Goal: Contribute content: Contribute content

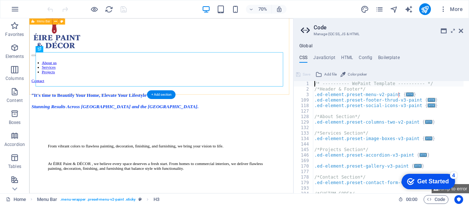
scroll to position [24, 0]
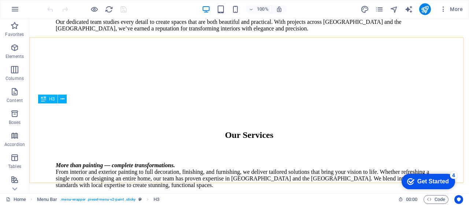
scroll to position [1004, 0]
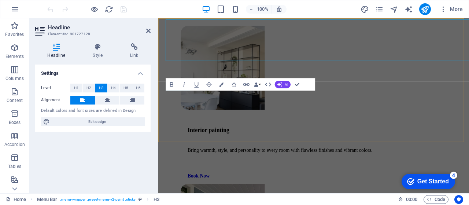
scroll to position [1070, 0]
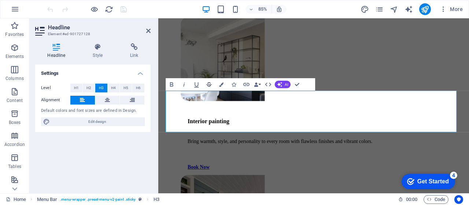
click at [210, 87] on icon "button" at bounding box center [208, 84] width 7 height 7
click at [208, 87] on icon "button" at bounding box center [208, 84] width 7 height 7
click at [261, 85] on button "Data Bindings" at bounding box center [257, 84] width 9 height 12
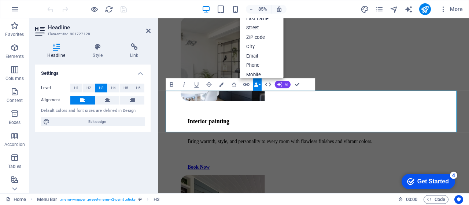
click at [261, 85] on button "Data Bindings" at bounding box center [257, 84] width 9 height 12
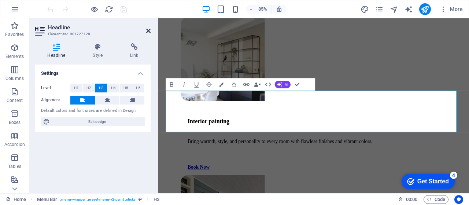
click at [149, 32] on icon at bounding box center [148, 31] width 4 height 6
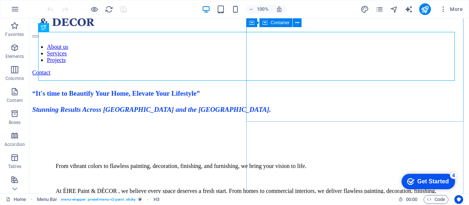
scroll to position [0, 0]
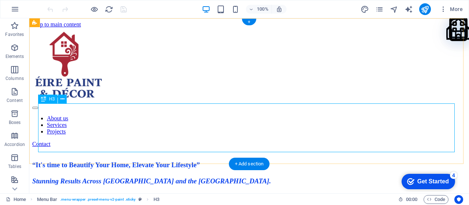
click at [200, 147] on div "​ “It's time to Beautify Your Home, Elevate Your Lifestyle” Stunning Results Ac…" at bounding box center [248, 166] width 433 height 38
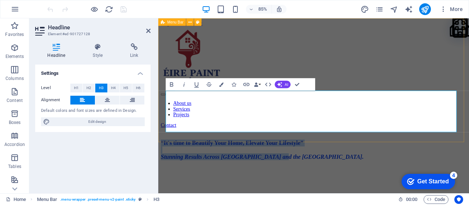
click at [398, 80] on div "About us Services Projects Contact ​ “It's time to Beautify Your Home, Elevate …" at bounding box center [340, 106] width 359 height 157
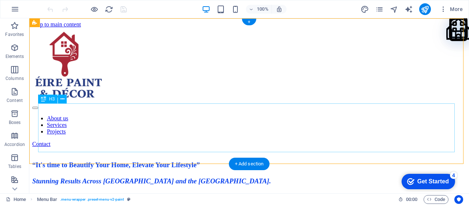
click at [210, 147] on div "​ “It's time to Beautify Your Home, Elevate Your Lifestyle” Stunning Results Ac…" at bounding box center [248, 166] width 433 height 38
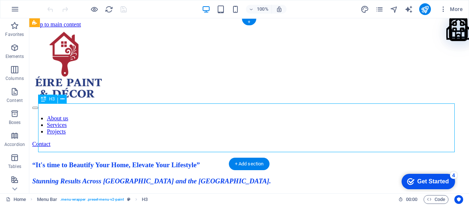
click at [209, 147] on div "​ “It's time to Beautify Your Home, Elevate Your Lifestyle” Stunning Results Ac…" at bounding box center [248, 166] width 433 height 38
click at [204, 147] on div "​ “It's time to Beautify Your Home, Elevate Your Lifestyle” Stunning Results Ac…" at bounding box center [248, 166] width 433 height 38
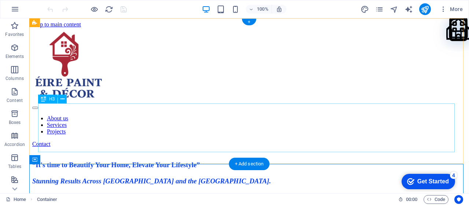
click at [193, 147] on div "​ “It's time to Beautify Your Home, Elevate Your Lifestyle” Stunning Results Ac…" at bounding box center [248, 166] width 433 height 38
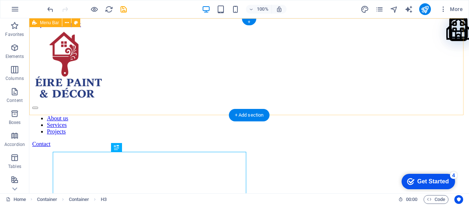
click at [194, 88] on div "About us Services Projects Contact" at bounding box center [248, 87] width 433 height 119
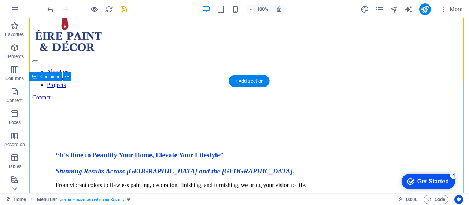
scroll to position [49, 0]
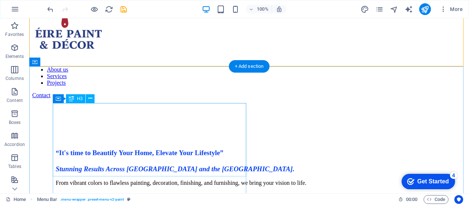
click at [214, 135] on div "​ “It's time to Beautify Your Home, Elevate Your Lifestyle” Stunning Results Ac…" at bounding box center [249, 154] width 387 height 38
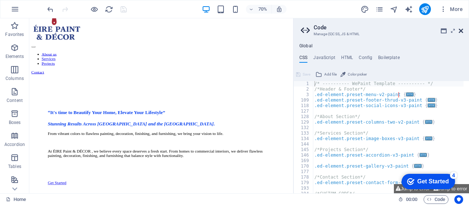
click at [461, 29] on icon at bounding box center [460, 31] width 4 height 6
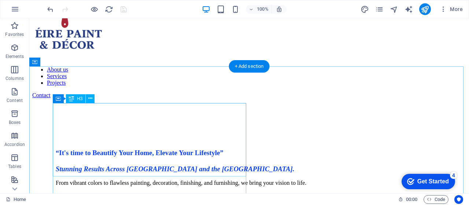
click at [119, 135] on div "​ “It's time to Beautify Your Home, Elevate Your Lifestyle” Stunning Results Ac…" at bounding box center [249, 154] width 387 height 38
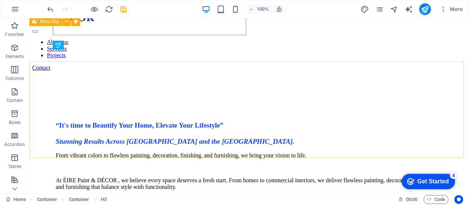
scroll to position [73, 0]
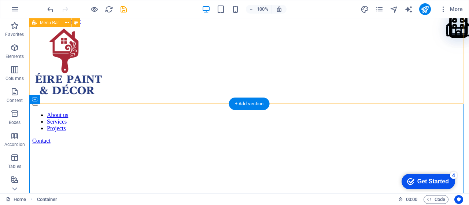
scroll to position [12, 0]
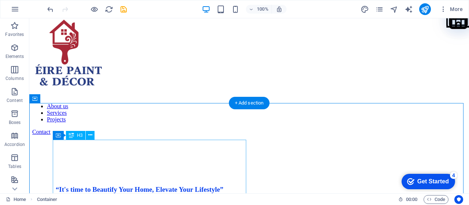
click at [133, 172] on div "​ “It's time to Beautify Your Home, Elevate Your Lifestyle” Stunning Results Ac…" at bounding box center [249, 191] width 387 height 38
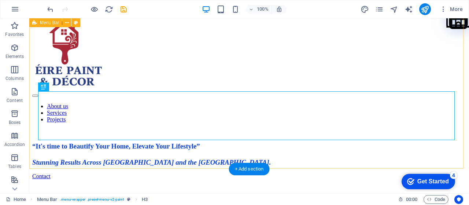
click at [178, 69] on div "About us Services Projects ​ “It's time to Beautify Your Home, Elevate Your Lif…" at bounding box center [248, 98] width 433 height 164
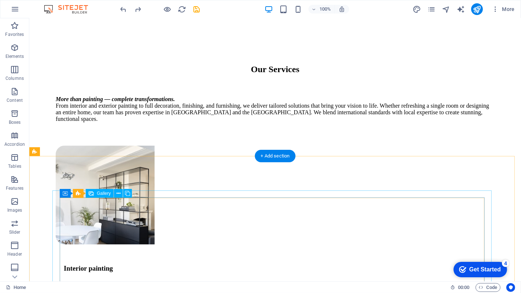
scroll to position [1044, 0]
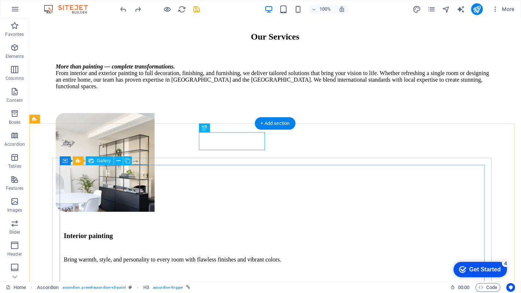
scroll to position [1057, 0]
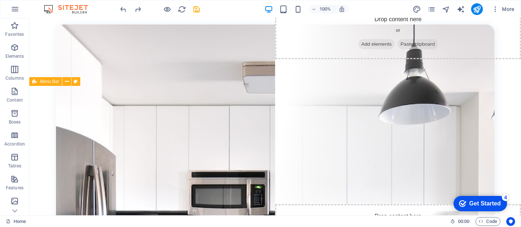
scroll to position [502, 0]
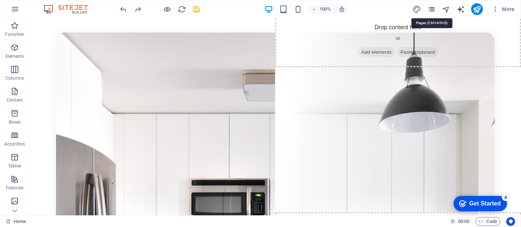
click at [432, 12] on icon "pages" at bounding box center [431, 9] width 8 height 8
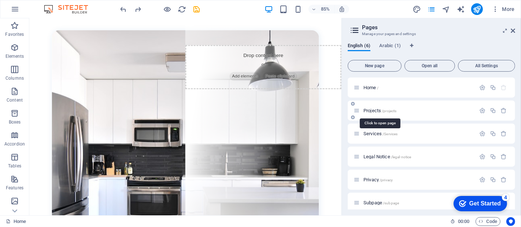
click at [373, 108] on span "Projects /projects" at bounding box center [379, 110] width 33 height 5
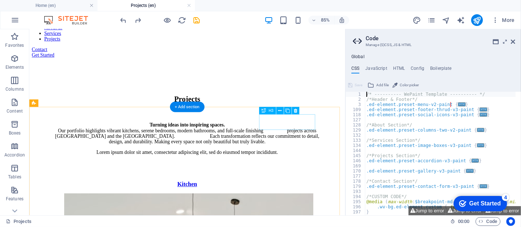
scroll to position [108, 0]
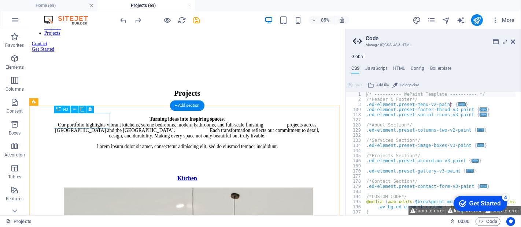
click at [81, 201] on div "Kitchen" at bounding box center [215, 205] width 318 height 8
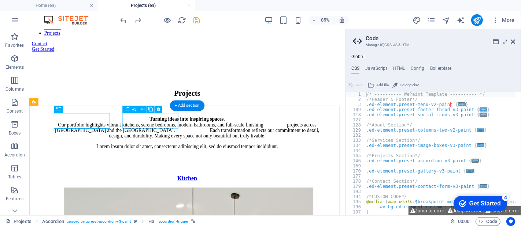
click at [154, 124] on div "Drag here to replace the existing content. Press “Ctrl” if you want to create a…" at bounding box center [187, 122] width 316 height 186
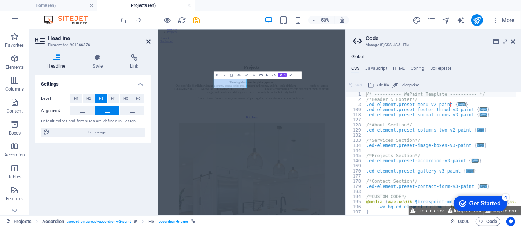
click at [147, 41] on icon at bounding box center [148, 42] width 4 height 6
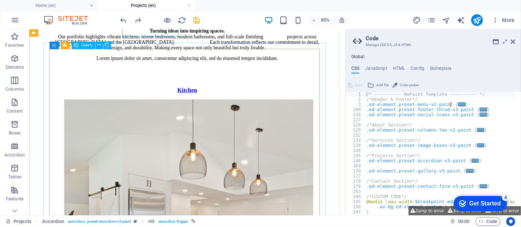
scroll to position [217, 0]
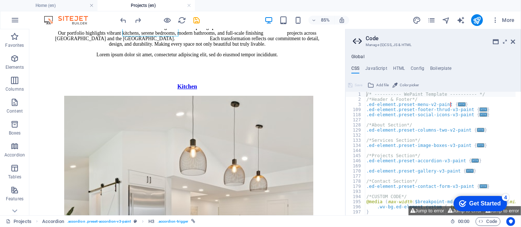
click at [468, 41] on h2 "Code" at bounding box center [439, 38] width 149 height 7
click at [468, 44] on icon at bounding box center [512, 42] width 4 height 6
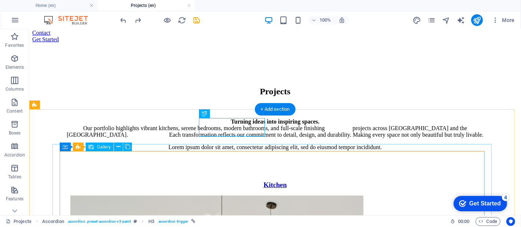
scroll to position [149, 0]
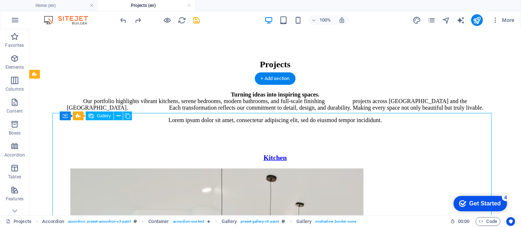
select select "4"
select select "px"
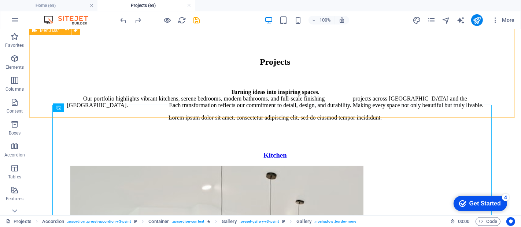
scroll to position [135, 0]
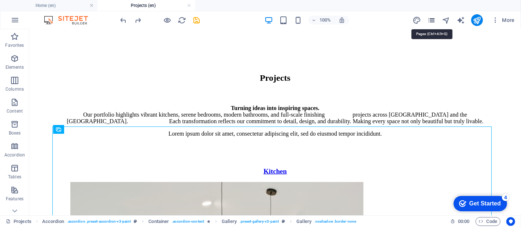
click at [430, 18] on icon "pages" at bounding box center [431, 20] width 8 height 8
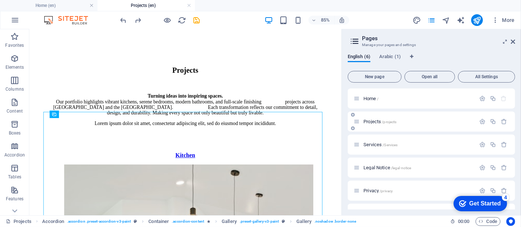
click at [374, 124] on div "Projects /projects" at bounding box center [414, 122] width 122 height 8
click at [365, 123] on span "Projects /projects" at bounding box center [379, 121] width 33 height 5
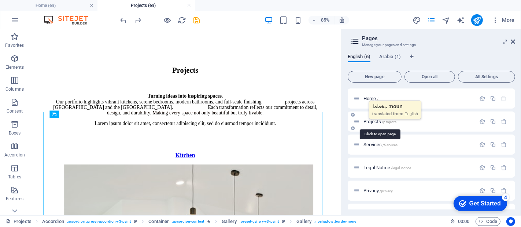
click at [366, 122] on span "Projects /projects" at bounding box center [379, 121] width 33 height 5
click at [376, 122] on span "Projects /projects" at bounding box center [379, 121] width 33 height 5
click at [377, 122] on span "Projects /projects" at bounding box center [379, 121] width 33 height 5
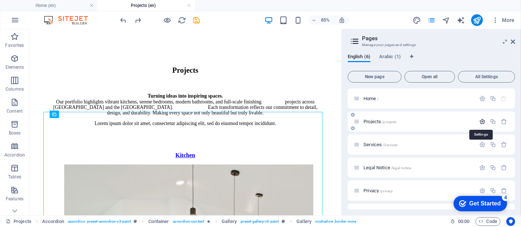
drag, startPoint x: 482, startPoint y: 122, endPoint x: 477, endPoint y: 122, distance: 4.4
click at [468, 122] on icon "button" at bounding box center [482, 122] width 6 height 6
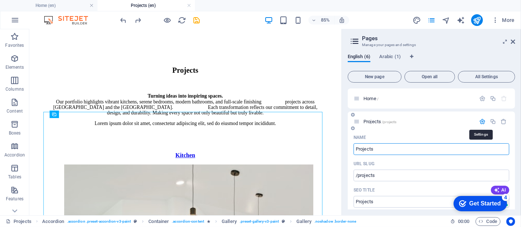
click at [468, 122] on icon "button" at bounding box center [482, 122] width 6 height 6
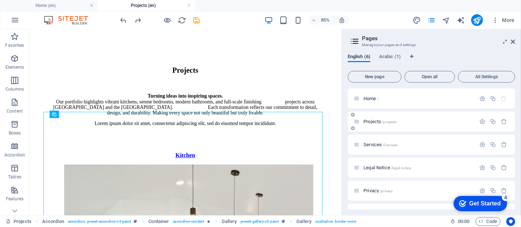
click at [361, 120] on div "Projects /projects" at bounding box center [418, 121] width 114 height 5
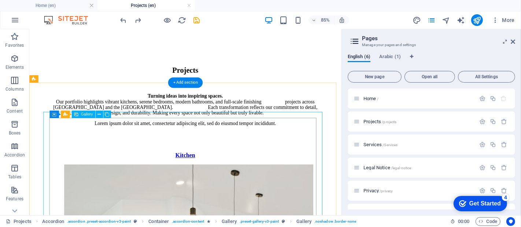
click at [81, 115] on span "Gallery" at bounding box center [87, 115] width 12 height 4
click at [89, 116] on span "Gallery" at bounding box center [87, 115] width 12 height 4
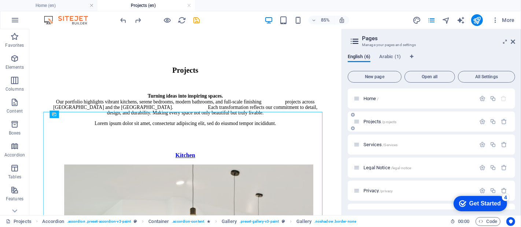
click at [366, 123] on span "Projects /projects" at bounding box center [379, 121] width 33 height 5
click at [371, 122] on span "Projects /projects" at bounding box center [379, 121] width 33 height 5
click at [376, 141] on div "Services /Services" at bounding box center [414, 145] width 122 height 8
click at [374, 144] on span "Services /Services" at bounding box center [380, 144] width 34 height 5
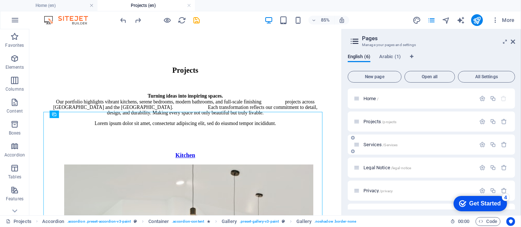
scroll to position [0, 0]
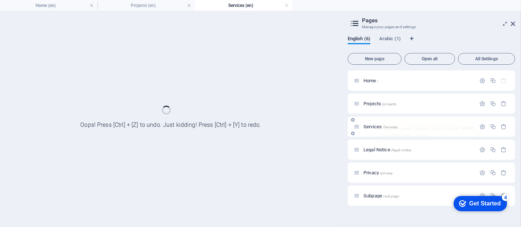
click at [374, 144] on div "Legal Notice /legal-notice" at bounding box center [430, 150] width 167 height 20
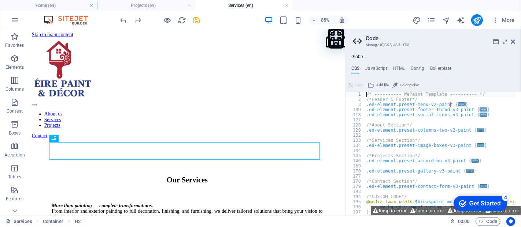
drag, startPoint x: 372, startPoint y: 106, endPoint x: 370, endPoint y: 123, distance: 17.3
click at [370, 123] on div "/* ---------- WePaint Template ---------- */ /*Header & Footer*/ .ed-element.pr…" at bounding box center [455, 156] width 180 height 129
type textarea "/*About Section*/"
click at [468, 42] on icon at bounding box center [512, 42] width 4 height 6
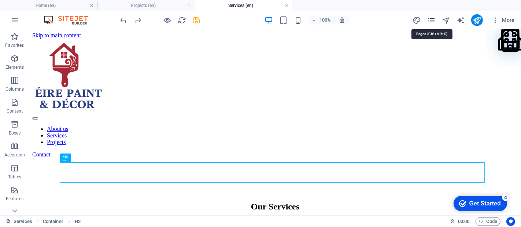
click at [433, 20] on icon "pages" at bounding box center [431, 20] width 8 height 8
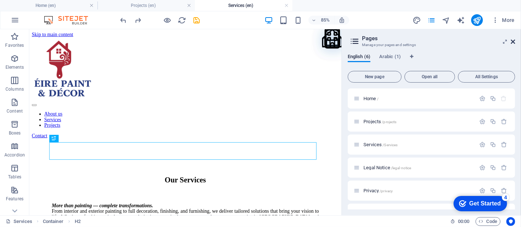
click at [468, 42] on icon at bounding box center [512, 42] width 4 height 6
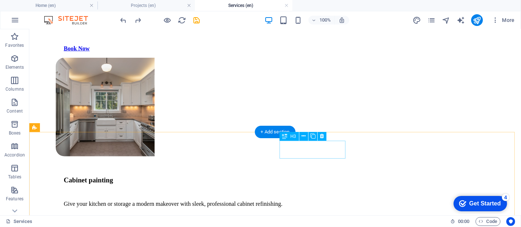
scroll to position [623, 0]
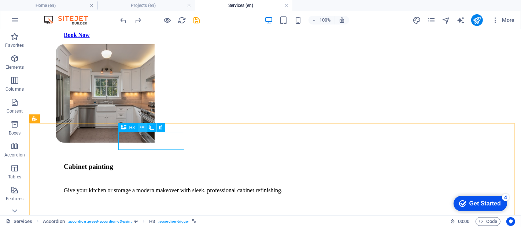
click at [143, 129] on icon at bounding box center [142, 128] width 4 height 8
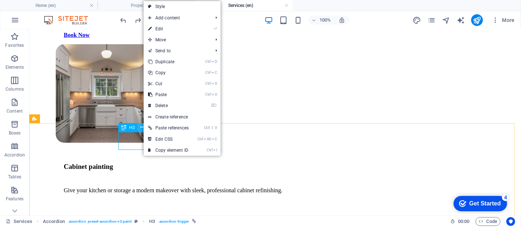
click at [143, 129] on icon at bounding box center [142, 128] width 4 height 8
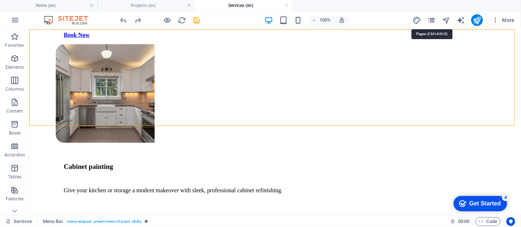
click at [432, 20] on icon "pages" at bounding box center [431, 20] width 8 height 8
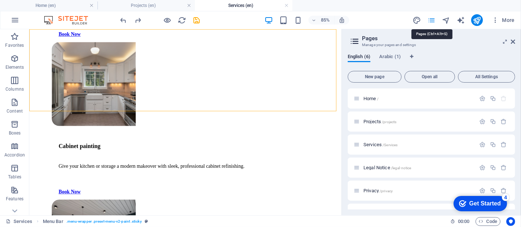
scroll to position [707, 0]
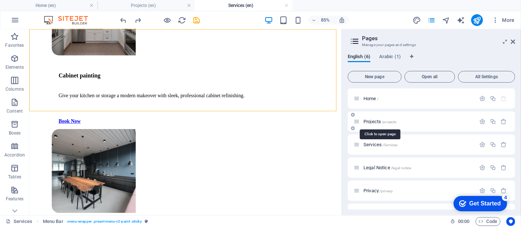
click at [378, 123] on span "Projects /projects" at bounding box center [379, 121] width 33 height 5
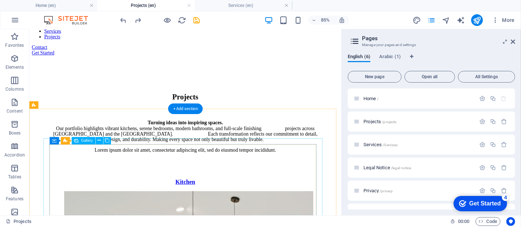
scroll to position [108, 0]
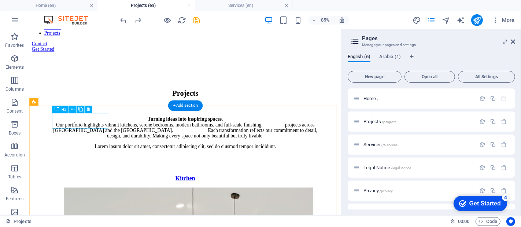
click at [105, 201] on div "Kitchen" at bounding box center [212, 205] width 314 height 8
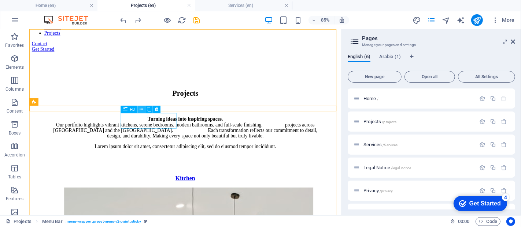
click at [142, 109] on icon at bounding box center [140, 109] width 3 height 7
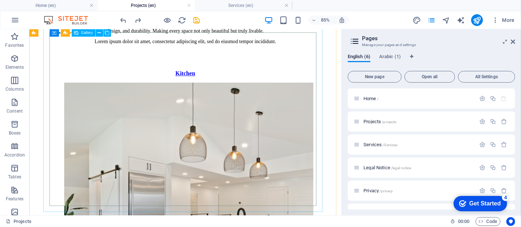
scroll to position [231, 0]
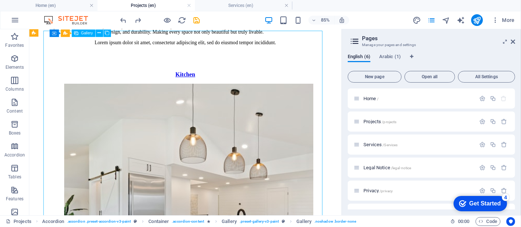
select select "4"
select select "px"
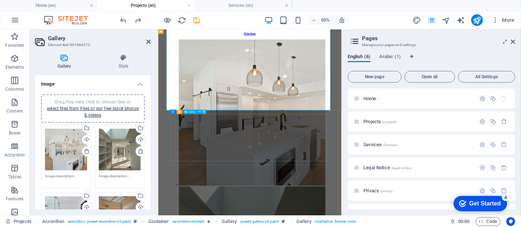
scroll to position [272, 0]
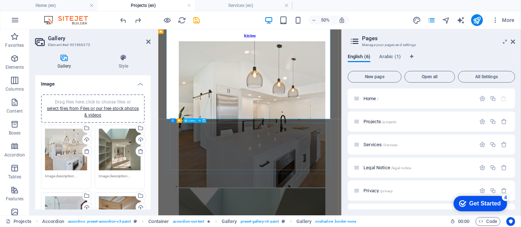
select select "4"
select select "px"
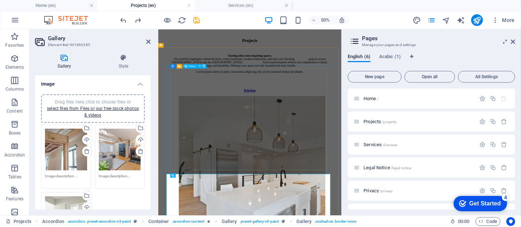
scroll to position [177, 0]
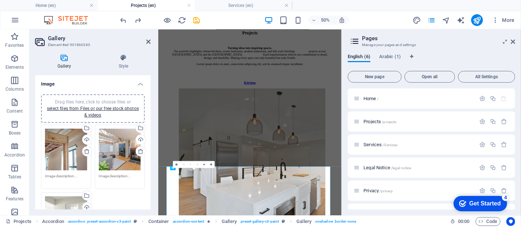
click at [190, 168] on div "0" at bounding box center [194, 164] width 42 height 7
click at [176, 165] on icon at bounding box center [176, 164] width 2 height 3
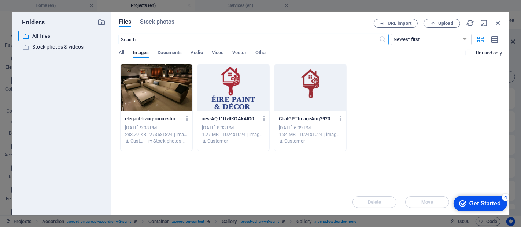
scroll to position [0, 0]
click at [152, 88] on div at bounding box center [156, 88] width 72 height 48
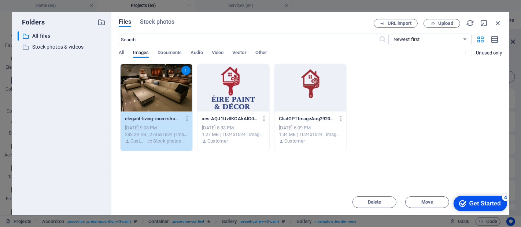
click at [152, 88] on div "1" at bounding box center [156, 88] width 72 height 48
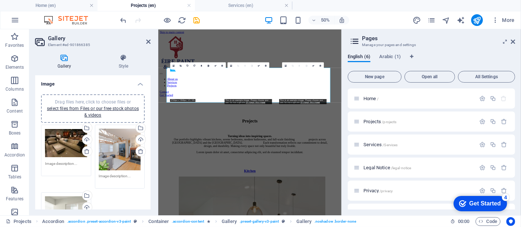
scroll to position [375, 0]
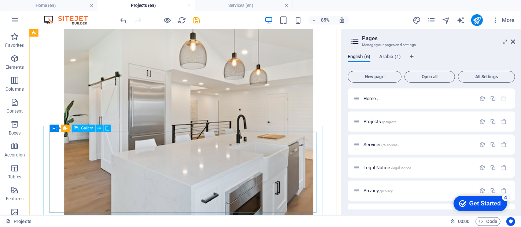
scroll to position [346, 0]
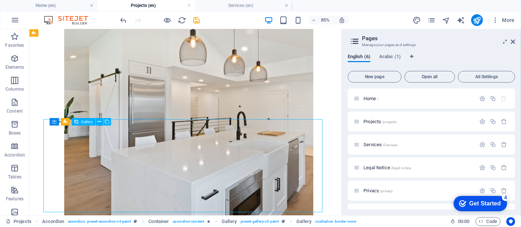
select select "4"
select select "px"
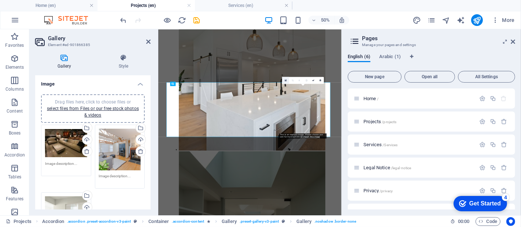
click at [287, 81] on link at bounding box center [285, 80] width 7 height 7
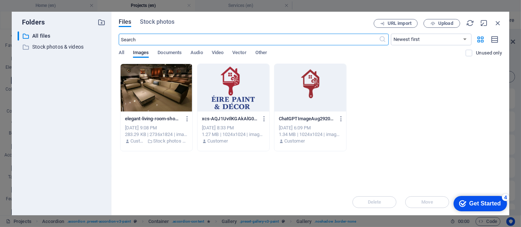
scroll to position [0, 0]
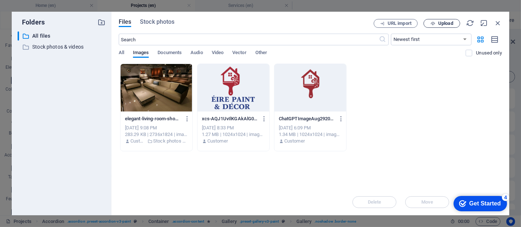
click at [437, 23] on span "Upload" at bounding box center [441, 23] width 30 height 5
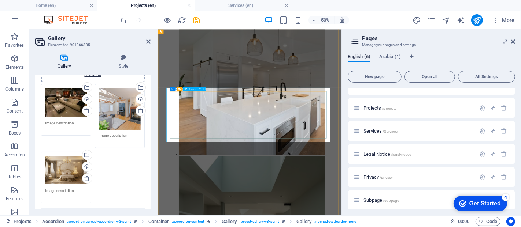
scroll to position [335, 0]
click at [468, 21] on icon "publish" at bounding box center [476, 20] width 8 height 8
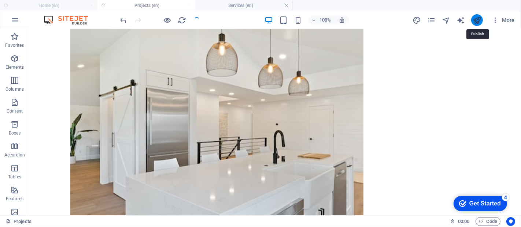
scroll to position [372, 0]
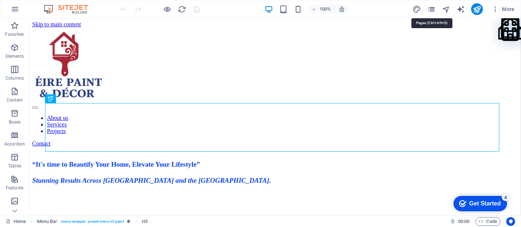
click at [431, 10] on icon "pages" at bounding box center [431, 9] width 8 height 8
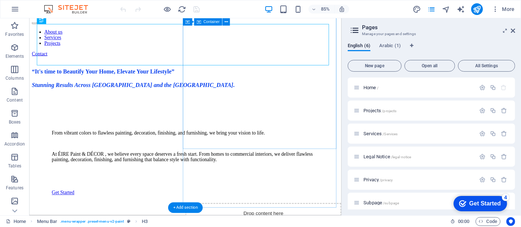
scroll to position [108, 0]
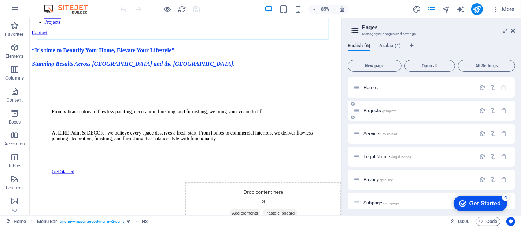
click at [372, 111] on span "Projects /projects" at bounding box center [379, 110] width 33 height 5
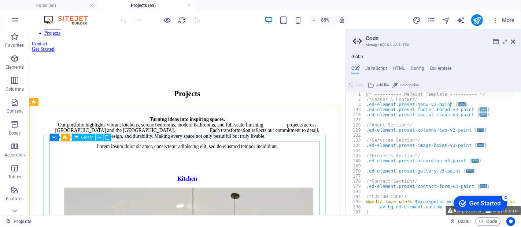
click at [98, 139] on icon at bounding box center [98, 137] width 3 height 7
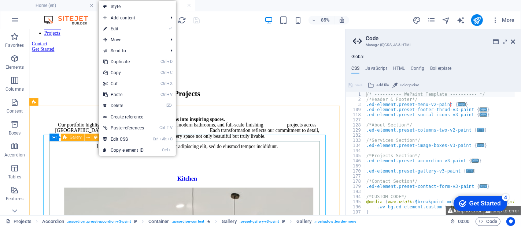
click at [81, 139] on span "Gallery" at bounding box center [76, 138] width 12 height 4
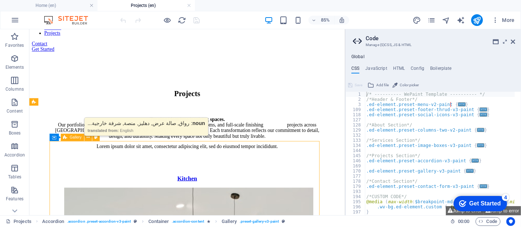
click at [81, 139] on span "Gallery" at bounding box center [76, 138] width 12 height 4
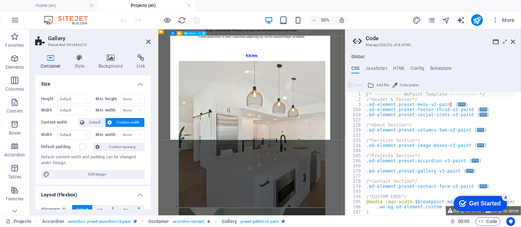
scroll to position [244, 0]
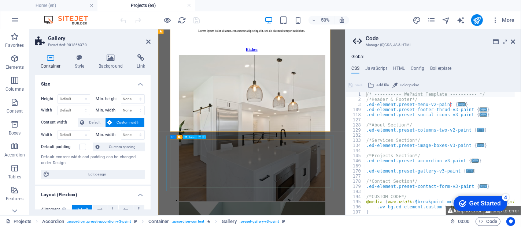
select select "4"
select select "px"
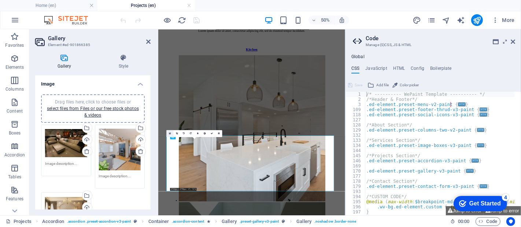
click at [169, 135] on link at bounding box center [170, 133] width 7 height 7
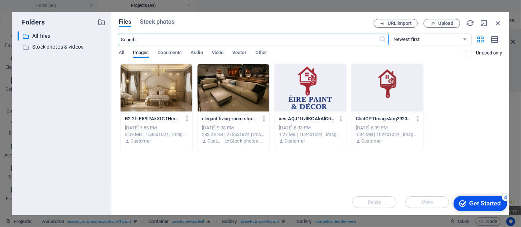
scroll to position [0, 0]
click at [447, 21] on span "Upload" at bounding box center [445, 23] width 15 height 4
